Goal: Task Accomplishment & Management: Manage account settings

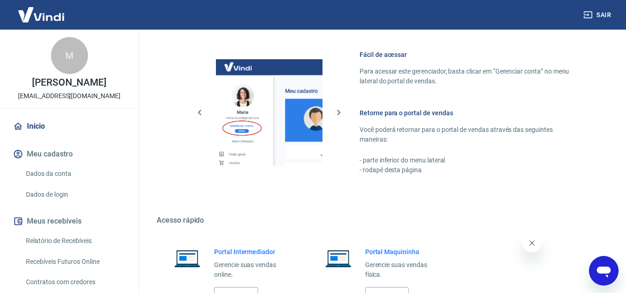
scroll to position [563, 0]
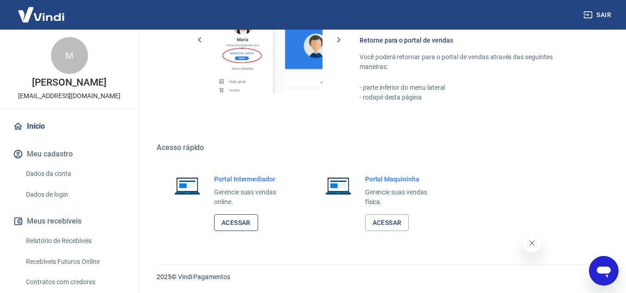
click at [239, 218] on link "Acessar" at bounding box center [236, 222] width 44 height 17
click at [73, 247] on link "Relatório de Recebíveis" at bounding box center [74, 241] width 105 height 19
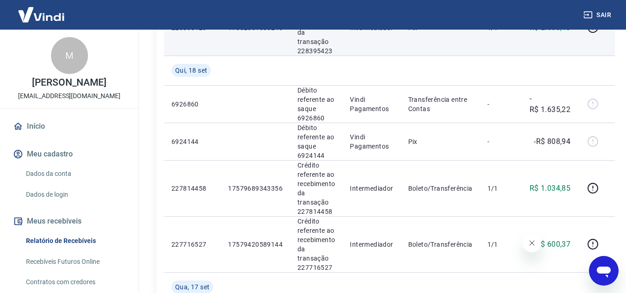
scroll to position [139, 0]
